Goal: Information Seeking & Learning: Learn about a topic

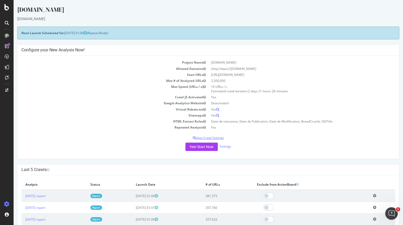
click at [205, 138] on p "View Crawl Settings" at bounding box center [207, 138] width 373 height 4
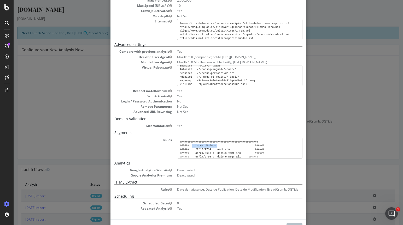
drag, startPoint x: 212, startPoint y: 144, endPoint x: 189, endPoint y: 145, distance: 23.2
click at [189, 145] on pre at bounding box center [239, 148] width 125 height 21
click at [215, 144] on pre at bounding box center [239, 148] width 125 height 21
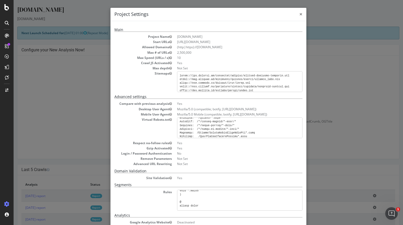
click at [299, 13] on span "×" at bounding box center [300, 13] width 3 height 7
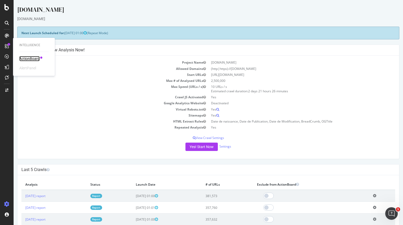
click at [34, 58] on div "ActionBoard" at bounding box center [29, 58] width 20 height 5
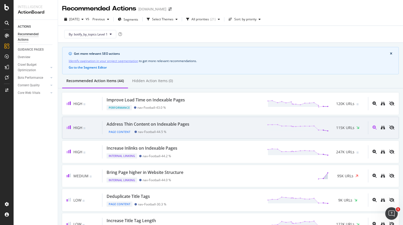
click at [177, 124] on div "Address Thin Content on Indexable Pages" at bounding box center [147, 124] width 83 height 6
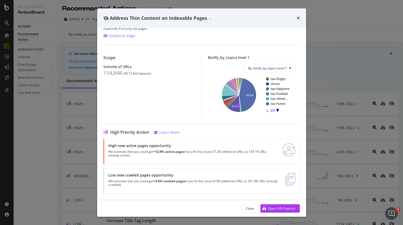
scroll to position [30, 0]
click at [280, 207] on div "Open URL Explorer" at bounding box center [281, 208] width 27 height 4
click at [299, 17] on icon "times" at bounding box center [297, 18] width 3 height 4
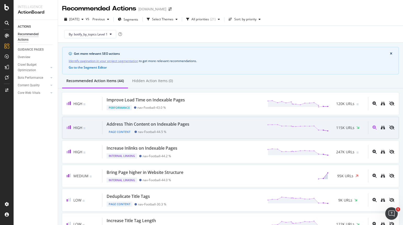
click at [144, 129] on div "nav-Football - 44.5 %" at bounding box center [150, 131] width 32 height 5
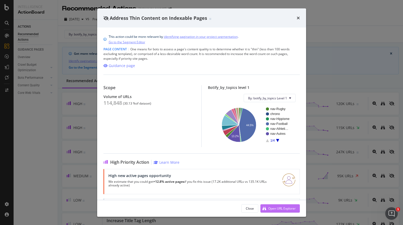
click at [291, 210] on div "Open URL Explorer" at bounding box center [281, 208] width 27 height 4
click at [299, 16] on icon "times" at bounding box center [297, 18] width 3 height 4
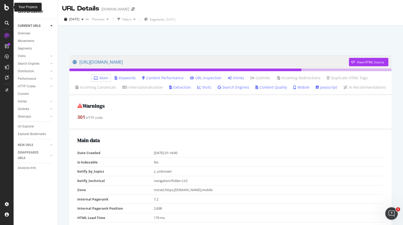
click at [6, 5] on icon at bounding box center [6, 7] width 5 height 6
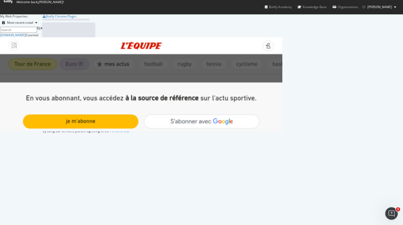
scroll to position [221, 395]
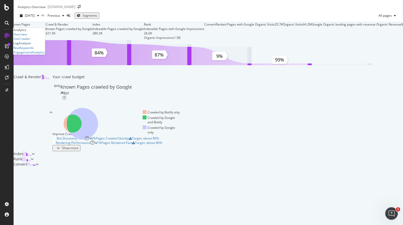
click at [29, 45] on div "LogAnalyzer" at bounding box center [22, 43] width 18 height 4
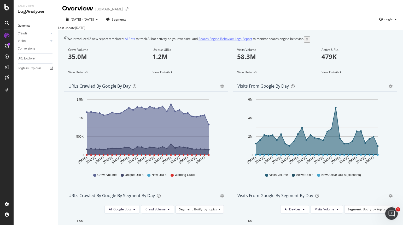
click at [218, 41] on link "Search Engine Behavior: Logs Report" at bounding box center [224, 39] width 53 height 4
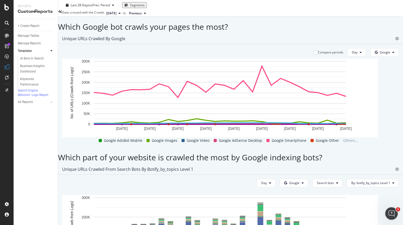
scroll to position [313, 0]
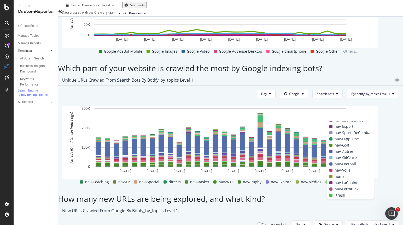
scroll to position [37, 0]
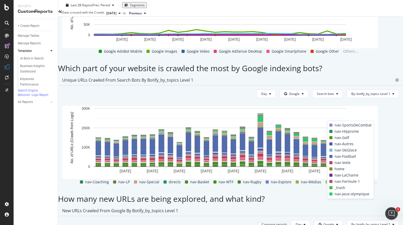
click at [329, 156] on span at bounding box center [330, 156] width 3 height 3
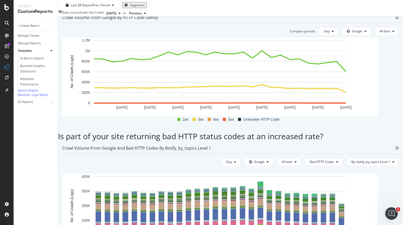
scroll to position [722, 0]
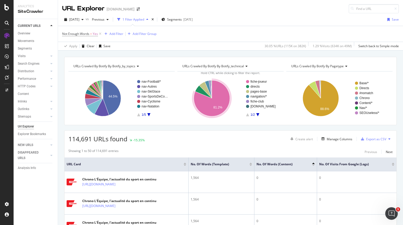
scroll to position [52, 0]
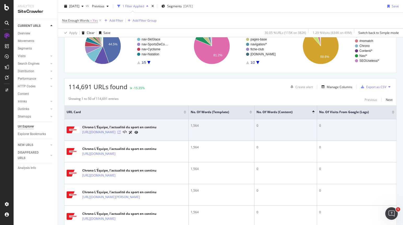
click at [121, 132] on icon at bounding box center [118, 132] width 3 height 3
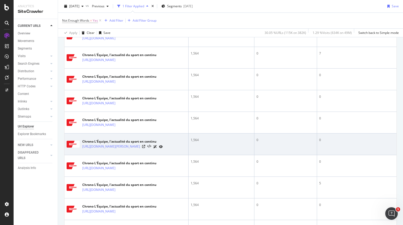
scroll to position [313, 0]
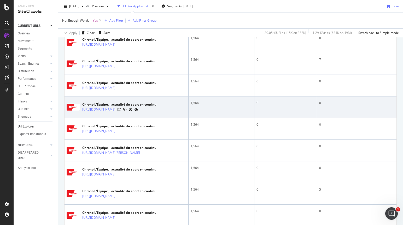
click at [115, 109] on link "[URL][DOMAIN_NAME]" at bounding box center [98, 109] width 33 height 5
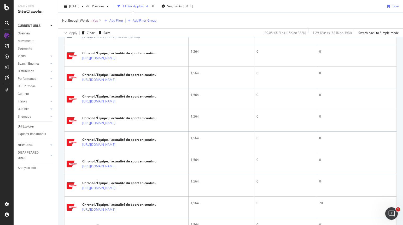
scroll to position [1059, 0]
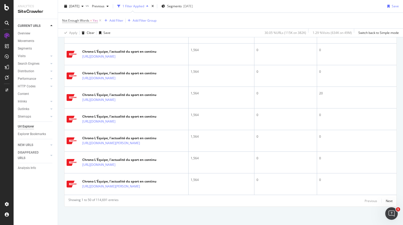
drag, startPoint x: 251, startPoint y: 216, endPoint x: 308, endPoint y: 214, distance: 57.2
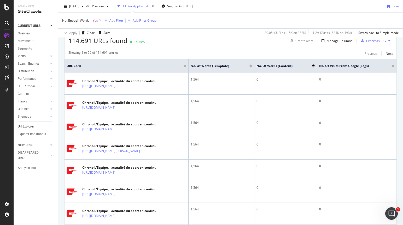
scroll to position [94, 0]
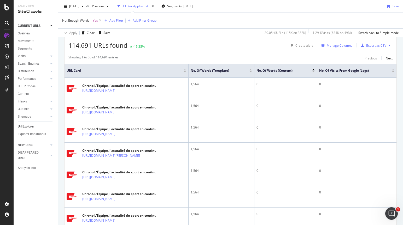
click at [333, 48] on div "Manage Columns" at bounding box center [335, 46] width 33 height 6
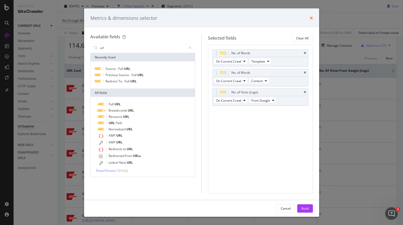
type input "url"
click at [310, 17] on icon "times" at bounding box center [310, 18] width 3 height 4
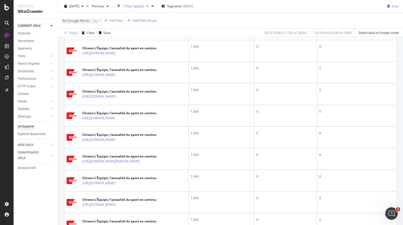
scroll to position [302, 0]
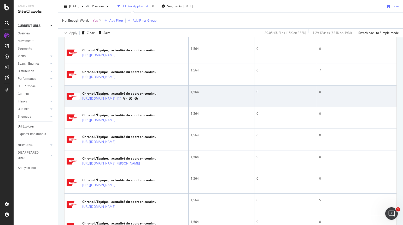
click at [121, 98] on icon at bounding box center [118, 98] width 3 height 3
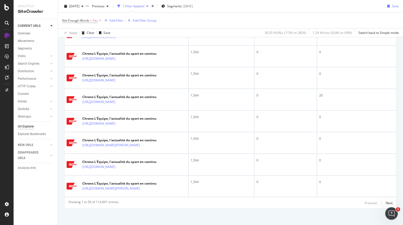
scroll to position [1059, 0]
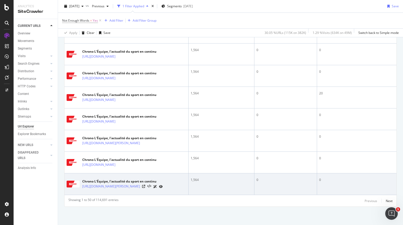
click at [157, 188] on icon at bounding box center [155, 186] width 4 height 3
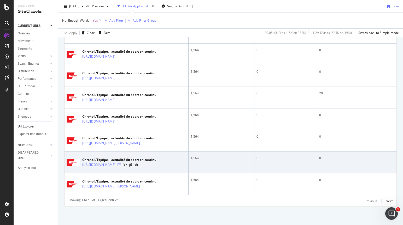
click at [121, 166] on icon at bounding box center [118, 164] width 3 height 3
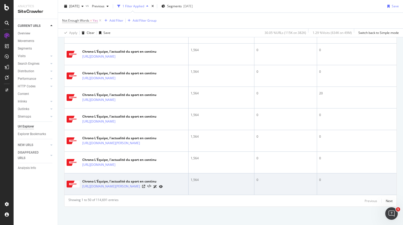
click at [163, 187] on icon at bounding box center [161, 186] width 4 height 3
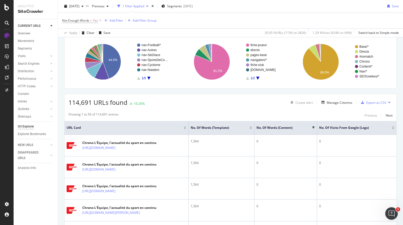
scroll to position [0, 0]
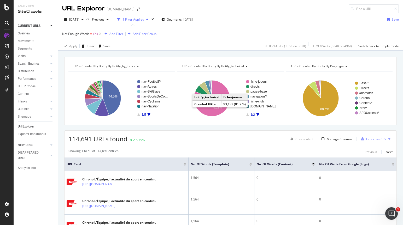
click at [144, 18] on div "1 Filter Applied" at bounding box center [133, 19] width 22 height 4
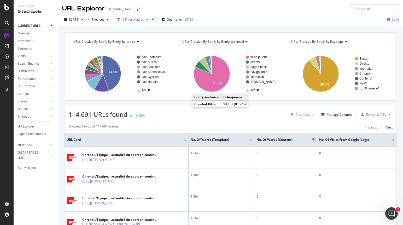
click at [144, 18] on div "1 Filter Applied" at bounding box center [133, 19] width 22 height 4
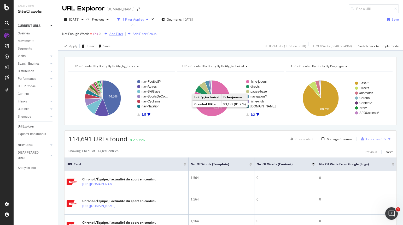
click at [106, 35] on icon "button" at bounding box center [105, 33] width 3 height 3
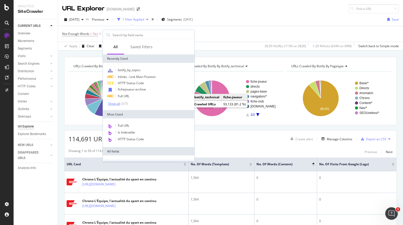
click at [113, 104] on div "Show all" at bounding box center [114, 104] width 12 height 4
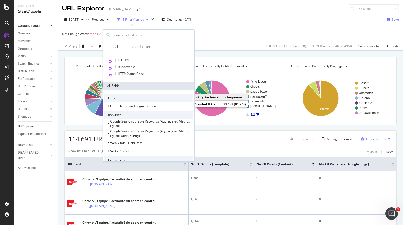
scroll to position [78, 0]
click at [107, 105] on icon at bounding box center [108, 105] width 2 height 3
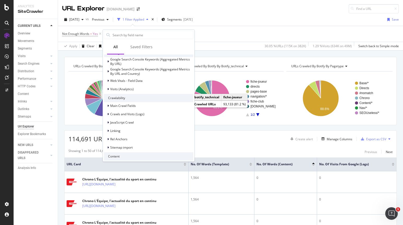
scroll to position [261, 0]
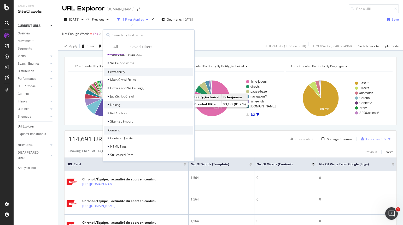
click at [107, 104] on div "Linking" at bounding box center [112, 104] width 16 height 5
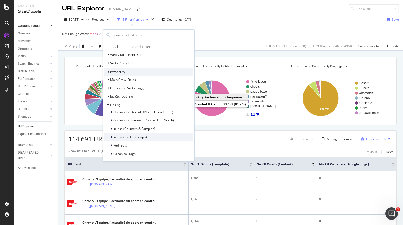
click at [139, 137] on span "Inlinks (Full Link Graph)" at bounding box center [129, 137] width 33 height 4
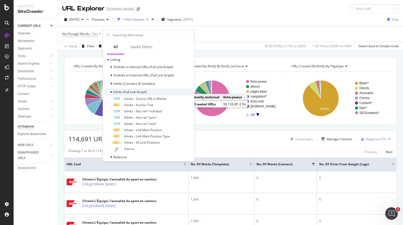
scroll to position [313, 0]
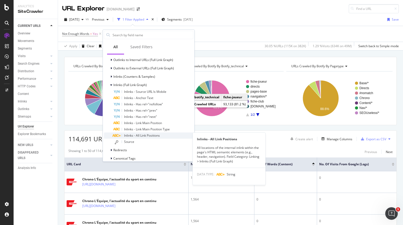
click at [154, 136] on span "Inlinks - All Link Positions" at bounding box center [142, 135] width 36 height 4
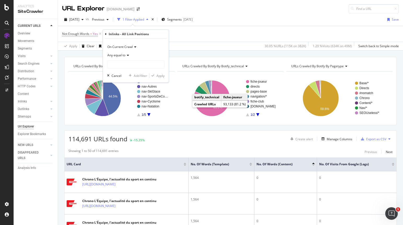
click at [129, 54] on icon at bounding box center [127, 55] width 4 height 3
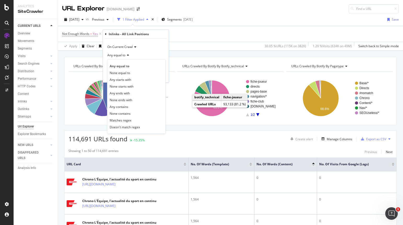
click at [150, 55] on div "Any equal to" at bounding box center [135, 55] width 57 height 8
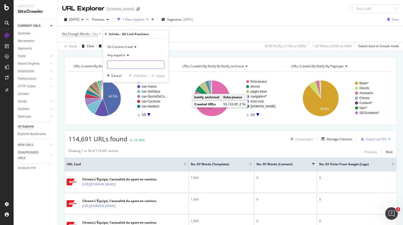
click at [134, 67] on input "text" at bounding box center [135, 65] width 57 height 8
click at [128, 56] on icon at bounding box center [127, 55] width 4 height 3
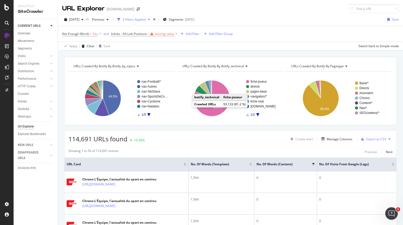
click at [186, 35] on div "Not Enough Words = Yes and Inlinks - All Link Positions = missing value Add Fil…" at bounding box center [230, 34] width 336 height 16
click at [177, 34] on icon at bounding box center [176, 33] width 4 height 5
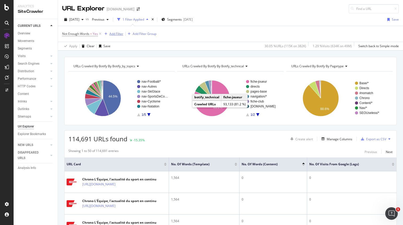
click at [107, 35] on icon "button" at bounding box center [105, 33] width 3 height 3
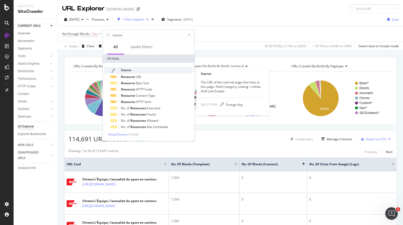
type input "source"
click at [124, 69] on span "Source" at bounding box center [126, 70] width 10 height 4
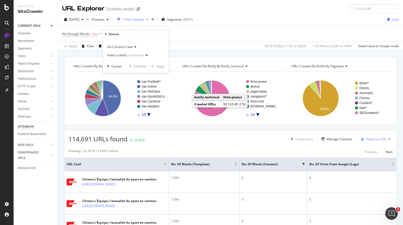
click at [158, 69] on div "On Current Crawl Select a field (mandatory) Cancel Add filter Apply" at bounding box center [136, 56] width 66 height 34
click at [150, 55] on div "Select a field (mandatory)" at bounding box center [135, 55] width 57 height 8
click at [145, 55] on div "button" at bounding box center [147, 55] width 6 height 3
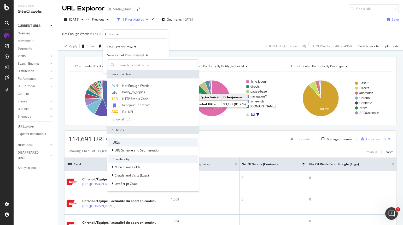
click at [146, 55] on icon "button" at bounding box center [147, 55] width 2 height 3
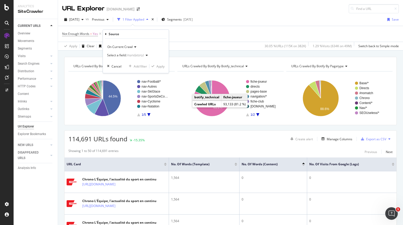
click at [146, 55] on icon "button" at bounding box center [147, 55] width 2 height 3
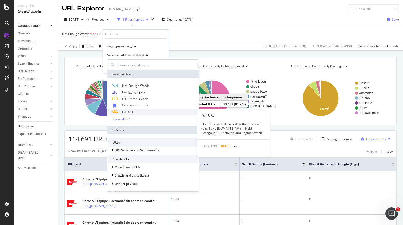
click at [136, 109] on div "Full URL" at bounding box center [152, 112] width 89 height 6
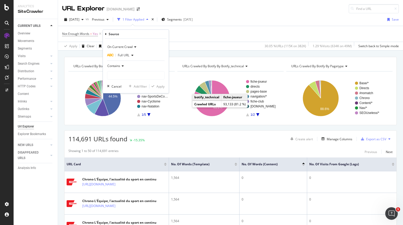
click at [122, 66] on icon at bounding box center [122, 65] width 4 height 3
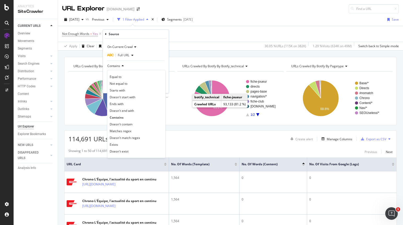
click at [122, 66] on icon at bounding box center [122, 65] width 4 height 3
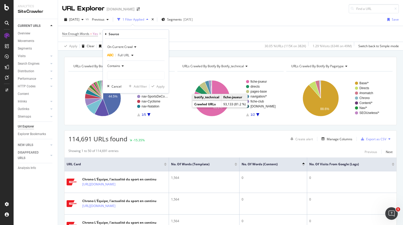
click at [105, 33] on icon at bounding box center [106, 34] width 2 height 3
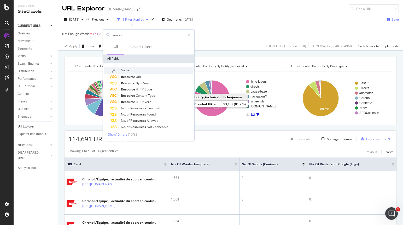
click at [127, 71] on span "Source" at bounding box center [126, 70] width 10 height 4
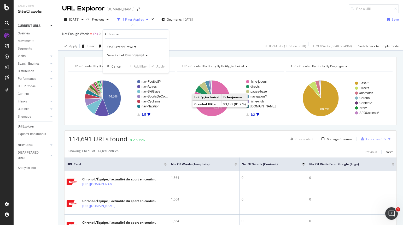
click at [144, 53] on div "Select a field (mandatory)" at bounding box center [128, 55] width 43 height 8
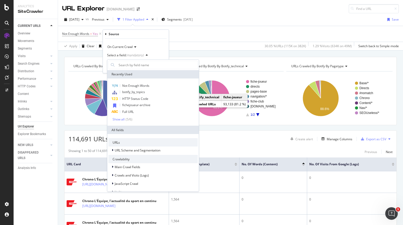
click at [144, 53] on div "Select a field (mandatory)" at bounding box center [128, 55] width 43 height 8
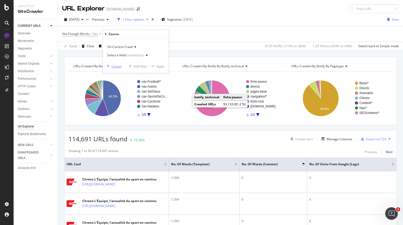
click at [110, 65] on div "button" at bounding box center [108, 66] width 7 height 3
click at [110, 34] on div "Add Filter" at bounding box center [116, 34] width 14 height 4
click at [114, 32] on div "Add Filter" at bounding box center [116, 34] width 14 height 4
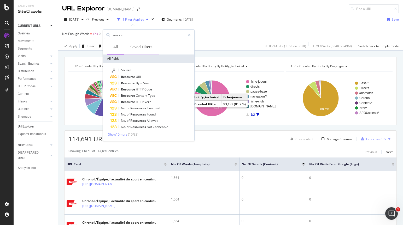
click at [148, 49] on div "Saved Filters" at bounding box center [141, 46] width 22 height 5
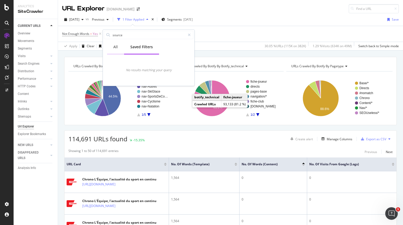
click at [112, 47] on div "All" at bounding box center [115, 47] width 17 height 14
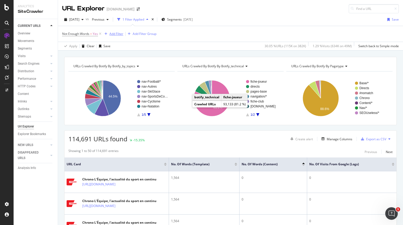
click at [106, 34] on icon "button" at bounding box center [105, 33] width 3 height 3
click at [106, 35] on icon "button" at bounding box center [105, 33] width 3 height 3
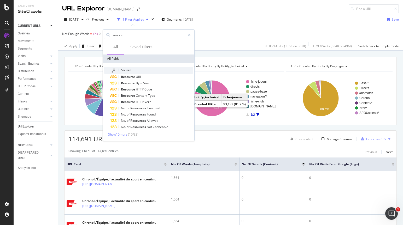
click at [123, 70] on span "Source" at bounding box center [126, 70] width 10 height 4
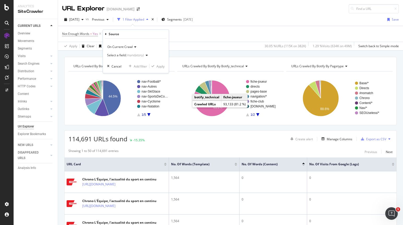
click at [146, 55] on icon "button" at bounding box center [147, 55] width 2 height 3
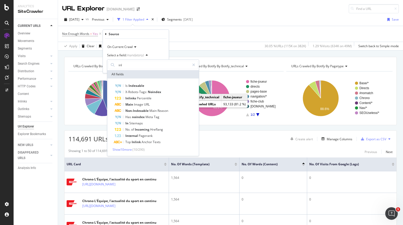
type input "inli"
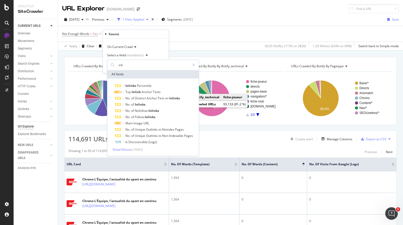
drag, startPoint x: 126, startPoint y: 67, endPoint x: 104, endPoint y: 67, distance: 21.7
click at [104, 67] on div "On Current Crawl Select a field (mandatory) inli All fields Inlinks Percentile …" at bounding box center [136, 56] width 66 height 34
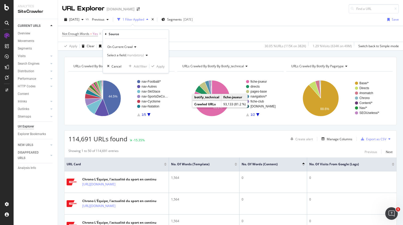
click at [134, 46] on icon at bounding box center [135, 46] width 4 height 3
click at [131, 56] on span "On Current Crawl" at bounding box center [123, 58] width 27 height 4
click at [107, 34] on div "Source" at bounding box center [136, 34] width 62 height 9
click at [106, 34] on icon at bounding box center [106, 34] width 2 height 3
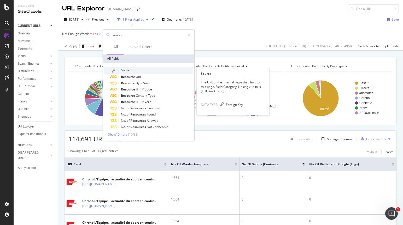
click at [127, 71] on span "Source" at bounding box center [126, 70] width 10 height 4
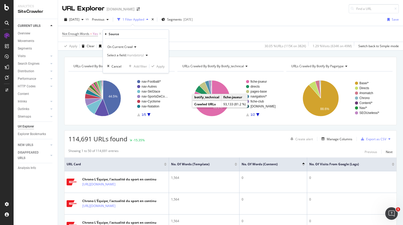
click at [105, 34] on icon at bounding box center [106, 34] width 2 height 3
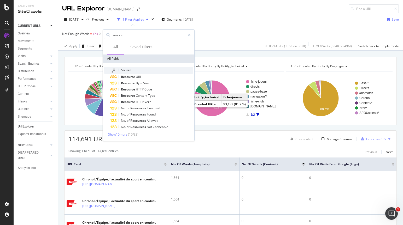
click at [124, 68] on div "Source" at bounding box center [151, 70] width 83 height 7
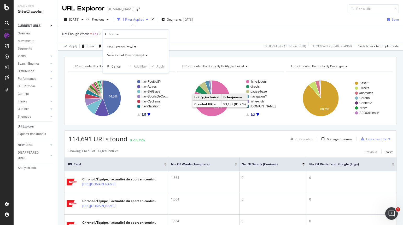
click at [146, 55] on icon "button" at bounding box center [147, 55] width 2 height 3
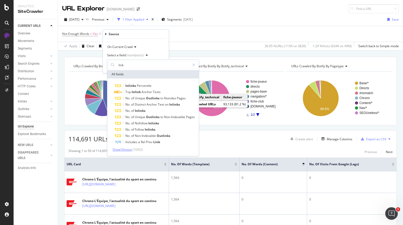
type input "link"
click at [124, 151] on span "Show 10 more" at bounding box center [121, 149] width 19 height 4
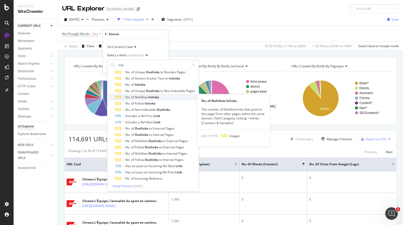
scroll to position [27, 0]
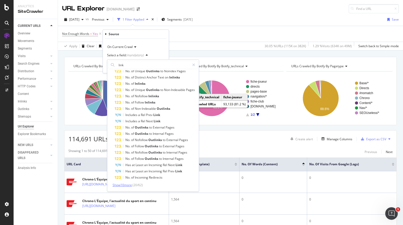
click at [130, 186] on span "Show 10 more" at bounding box center [121, 185] width 19 height 4
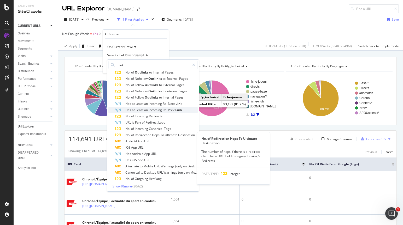
scroll to position [90, 0]
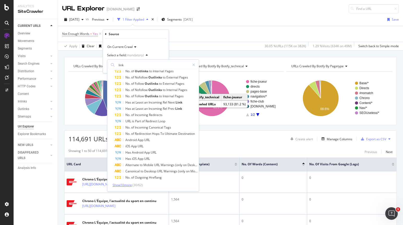
click at [124, 186] on span "Show 10 more" at bounding box center [121, 185] width 19 height 4
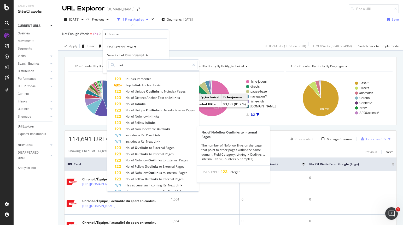
scroll to position [0, 0]
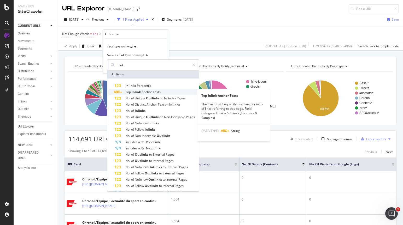
click at [137, 91] on span "Inlink" at bounding box center [136, 92] width 10 height 4
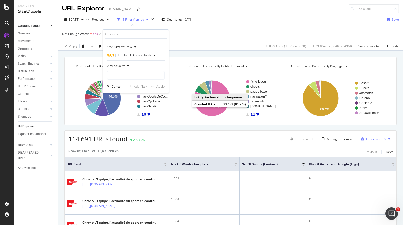
click at [128, 62] on div "Any equal to" at bounding box center [135, 66] width 57 height 8
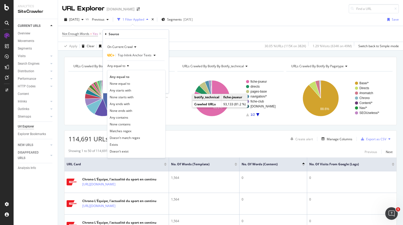
click at [129, 68] on div "Any equal to" at bounding box center [135, 66] width 57 height 8
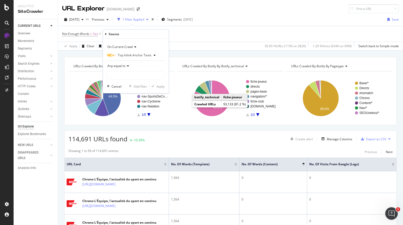
click at [129, 68] on div "Any equal to" at bounding box center [135, 66] width 57 height 8
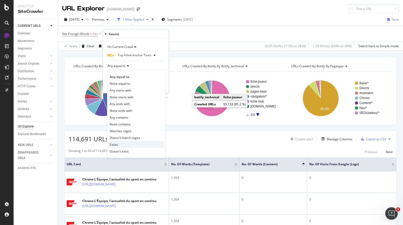
click at [122, 144] on div "Exists" at bounding box center [136, 144] width 56 height 7
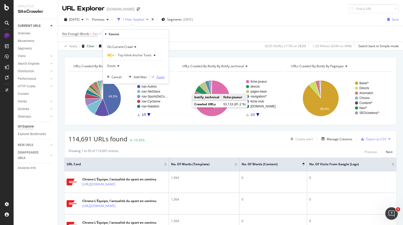
click at [159, 76] on div "Apply" at bounding box center [160, 77] width 8 height 4
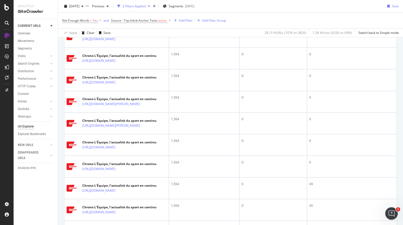
scroll to position [79, 0]
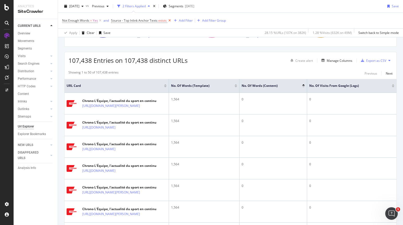
click at [169, 20] on icon at bounding box center [169, 20] width 4 height 5
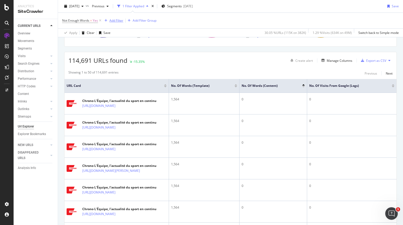
click at [107, 21] on icon "button" at bounding box center [105, 20] width 3 height 3
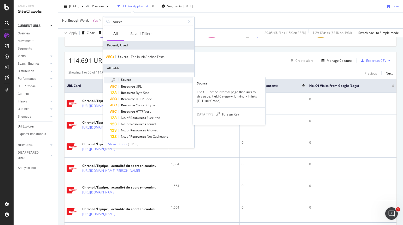
click at [122, 79] on span "Source" at bounding box center [126, 79] width 10 height 4
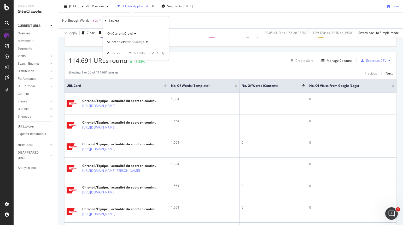
click at [147, 41] on icon "button" at bounding box center [147, 41] width 2 height 3
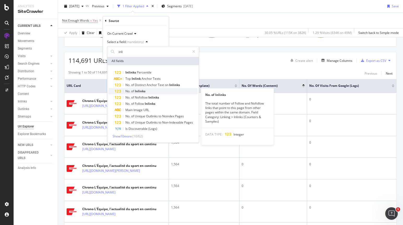
type input "inli"
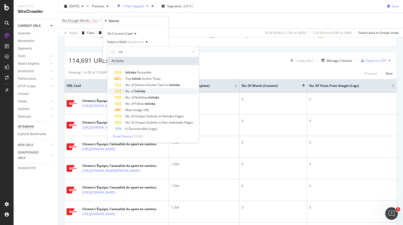
click at [149, 92] on div "No. of Inlinks" at bounding box center [156, 91] width 83 height 6
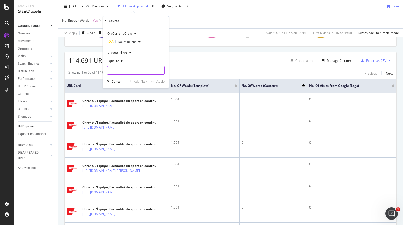
click at [129, 69] on input "number" at bounding box center [135, 70] width 57 height 8
click at [141, 70] on input "number" at bounding box center [135, 70] width 57 height 8
click at [121, 61] on icon at bounding box center [121, 60] width 4 height 3
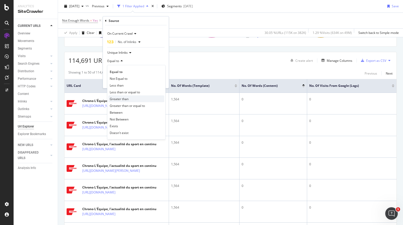
click at [117, 96] on div "Greater than" at bounding box center [136, 98] width 56 height 7
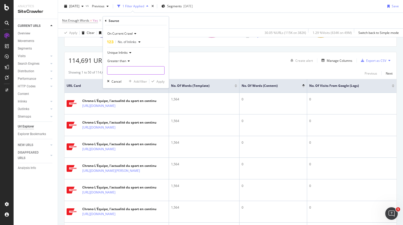
click at [121, 71] on input "number" at bounding box center [135, 70] width 57 height 8
type input "0"
click at [163, 82] on div "Apply" at bounding box center [160, 81] width 8 height 4
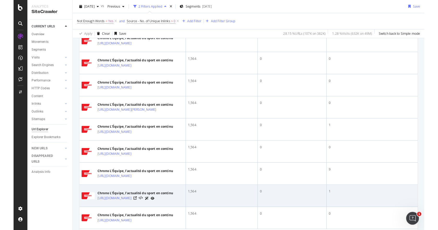
scroll to position [1030, 0]
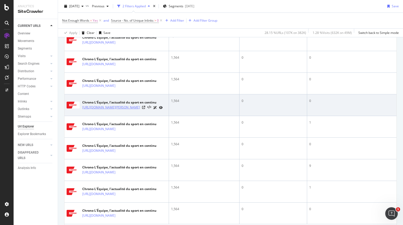
click at [127, 110] on link "https://www.lequipe.fr/Olivier-bossard/Chrono" at bounding box center [111, 107] width 58 height 5
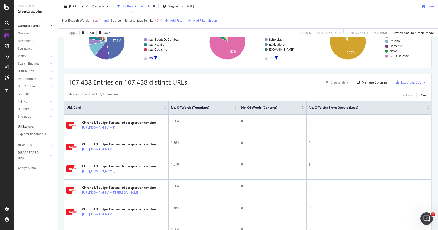
scroll to position [55, 0]
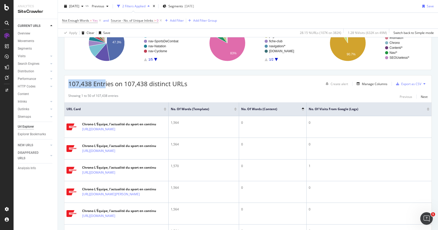
drag, startPoint x: 69, startPoint y: 84, endPoint x: 106, endPoint y: 86, distance: 36.6
click at [106, 86] on span "107,438 Entries on 107,438 distinct URLs" at bounding box center [127, 83] width 119 height 9
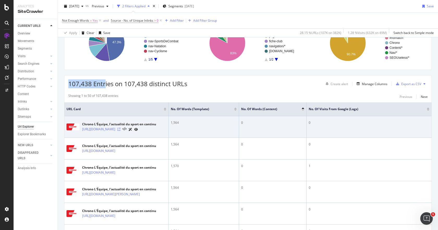
click at [121, 130] on icon at bounding box center [118, 129] width 3 height 3
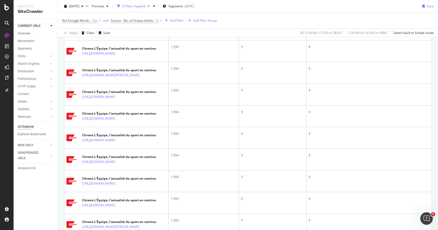
scroll to position [1129, 0]
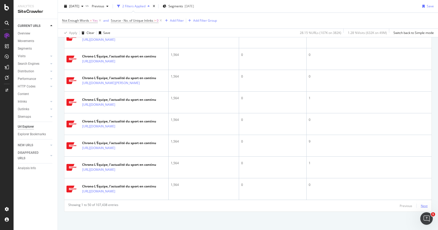
click at [402, 206] on div "Next" at bounding box center [424, 206] width 7 height 4
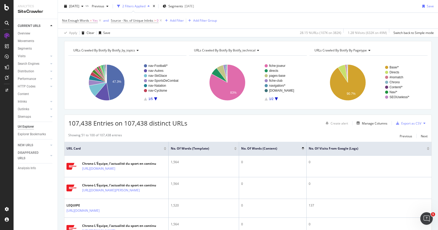
scroll to position [58, 0]
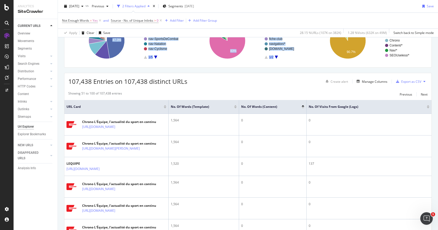
drag, startPoint x: 434, startPoint y: 35, endPoint x: 432, endPoint y: 44, distance: 9.2
click at [402, 44] on div "URL Explorer LEQUIPE.FR 2025 Sep. 30th vs Previous 2 Filters Applied Segments 2…" at bounding box center [248, 115] width 380 height 230
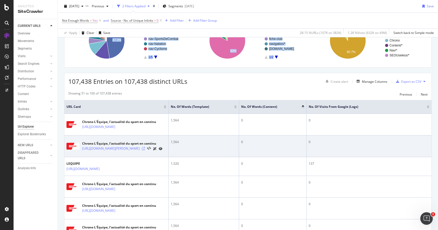
click at [145, 150] on icon at bounding box center [143, 148] width 3 height 3
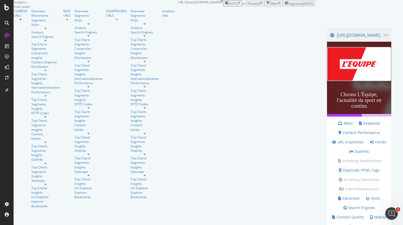
scroll to position [26, 0]
click at [369, 140] on link "Inlinks" at bounding box center [377, 142] width 16 height 5
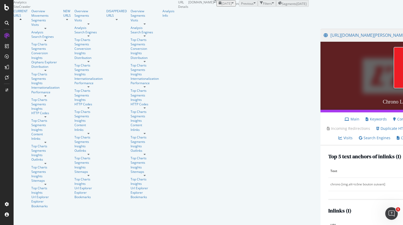
scroll to position [52, 0]
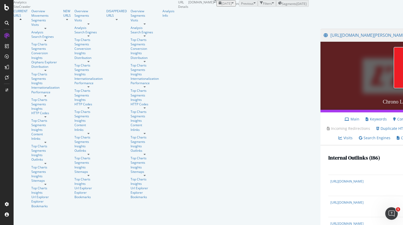
scroll to position [417, 0]
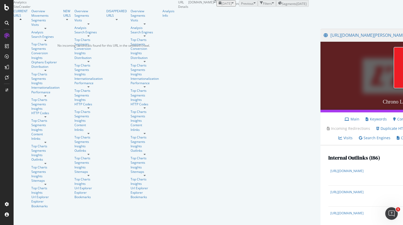
click at [105, 44] on div "No incoming canonicals found for this URL in the selected crawl." at bounding box center [103, 45] width 92 height 4
click at [344, 117] on link "Main" at bounding box center [351, 119] width 15 height 5
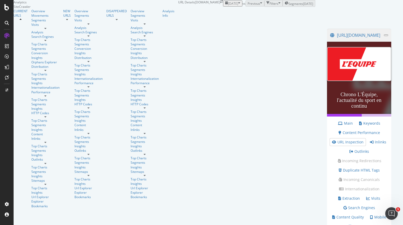
scroll to position [4, 0]
drag, startPoint x: 241, startPoint y: 134, endPoint x: 294, endPoint y: 136, distance: 52.5
click at [321, 136] on div "https://www.lequipe.fr/Louis-boulay/Chrono View HTML Source Chrono L'Équipe, l'…" at bounding box center [358, 184] width 75 height 322
click at [327, 117] on div at bounding box center [359, 115] width 64 height 3
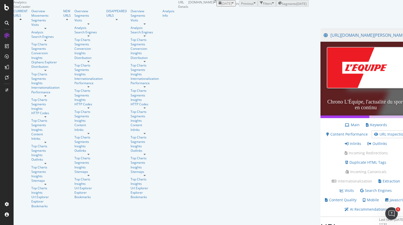
scroll to position [33, 0]
click at [402, 35] on div "View HTML Source" at bounding box center [405, 35] width 0 height 0
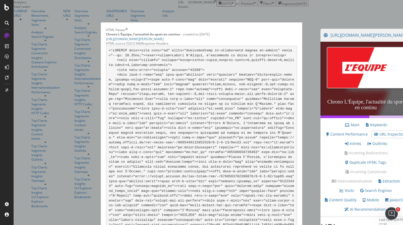
scroll to position [29138, 0]
click at [297, 28] on div "HTML Viewer Chrono L'Équipe, l'actualité du sport en continu - crawled on 2025-…" at bounding box center [201, 34] width 191 height 13
click at [128, 28] on icon "times" at bounding box center [126, 30] width 2 height 4
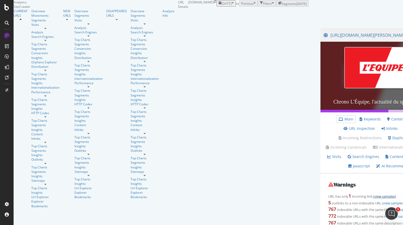
click at [372, 194] on link "(view samples)" at bounding box center [383, 196] width 23 height 5
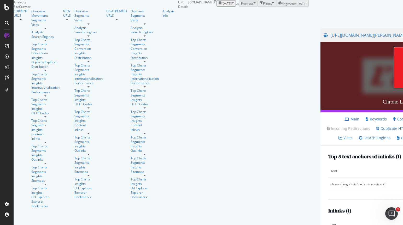
scroll to position [52, 0]
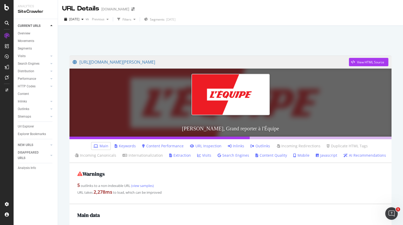
click at [257, 146] on link "Outlinks" at bounding box center [260, 146] width 20 height 5
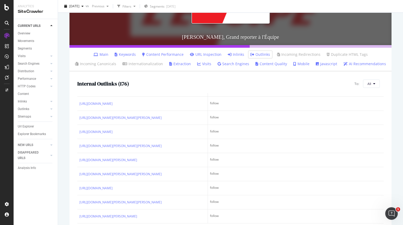
scroll to position [103, 0]
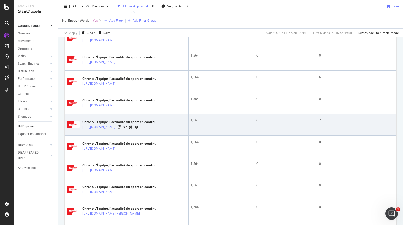
scroll to position [261, 0]
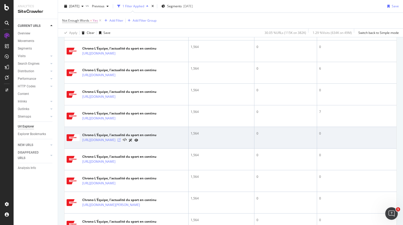
click at [121, 140] on icon at bounding box center [118, 140] width 3 height 3
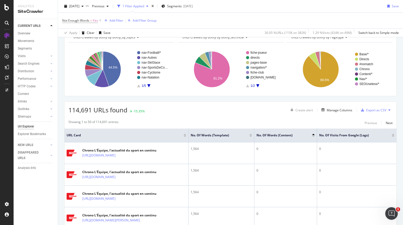
scroll to position [26, 0]
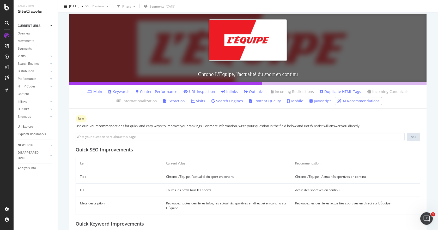
scroll to position [26, 0]
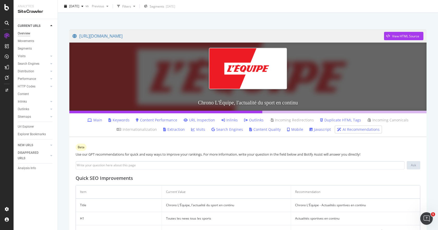
click at [30, 33] on div "Overview" at bounding box center [24, 33] width 13 height 5
